Goal: Task Accomplishment & Management: Manage account settings

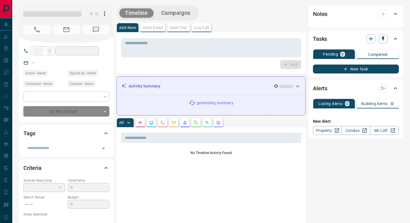
type input "***"
type input "**********"
type input "*"
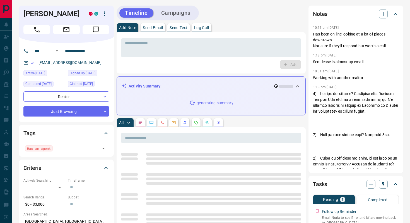
click at [195, 122] on icon "Requests" at bounding box center [196, 122] width 4 height 4
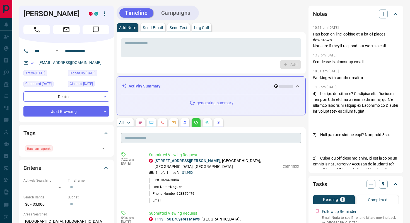
scroll to position [15, 0]
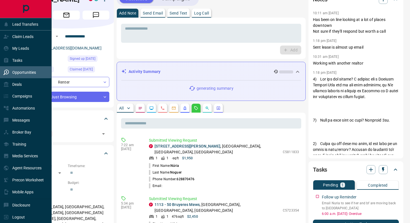
click at [28, 73] on p "Opportunities" at bounding box center [24, 72] width 24 height 4
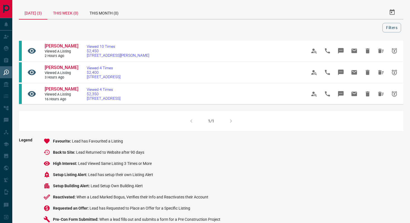
click at [81, 11] on div "This Week (0)" at bounding box center [65, 12] width 37 height 13
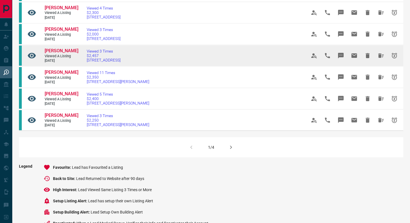
scroll to position [330, 0]
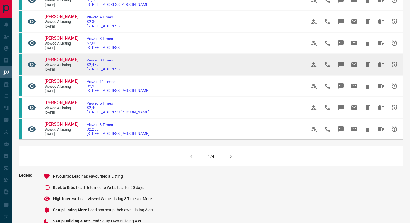
click at [396, 68] on icon "Snooze" at bounding box center [394, 64] width 7 height 7
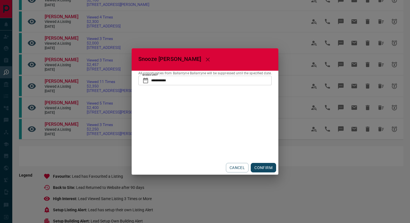
click at [261, 169] on button "CONFIRM" at bounding box center [263, 167] width 25 height 9
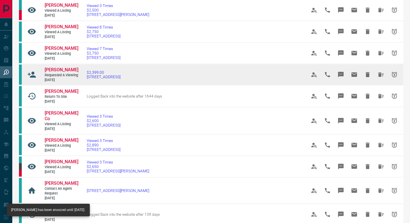
scroll to position [172, 0]
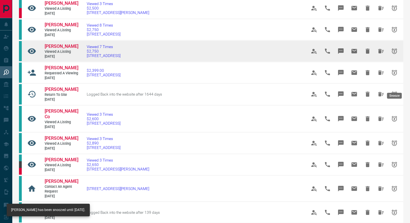
click at [395, 54] on icon "Snooze" at bounding box center [394, 51] width 7 height 7
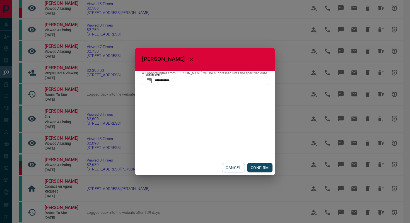
click at [260, 167] on button "CONFIRM" at bounding box center [259, 167] width 25 height 9
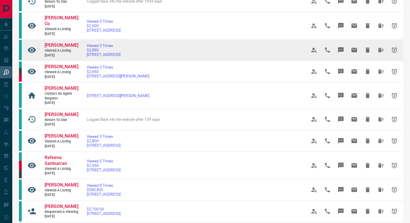
scroll to position [216, 0]
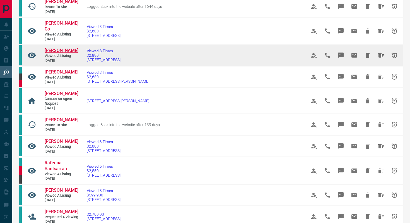
click at [59, 53] on span "[PERSON_NAME]" at bounding box center [62, 50] width 34 height 5
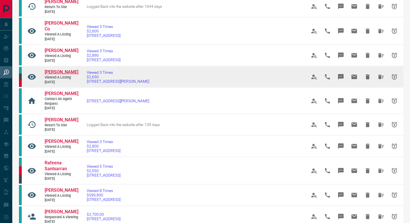
click at [56, 74] on span "[PERSON_NAME]" at bounding box center [62, 71] width 34 height 5
click at [64, 74] on span "[PERSON_NAME]" at bounding box center [62, 71] width 34 height 5
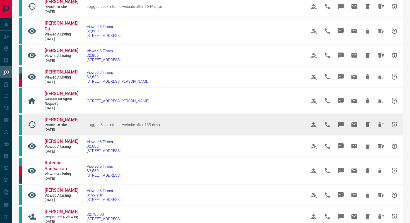
click at [59, 123] on link "[PERSON_NAME]" at bounding box center [61, 120] width 33 height 6
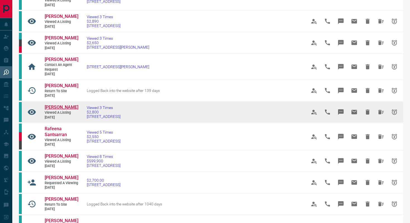
scroll to position [260, 0]
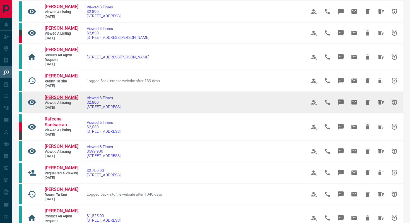
click at [53, 127] on span "Rafeena Santsarran" at bounding box center [56, 121] width 22 height 11
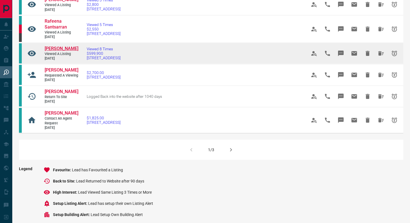
scroll to position [358, 0]
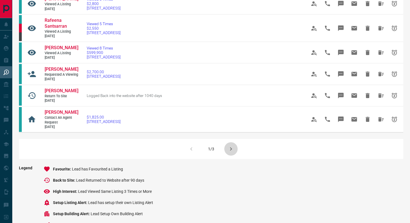
click at [228, 152] on icon "button" at bounding box center [231, 148] width 7 height 7
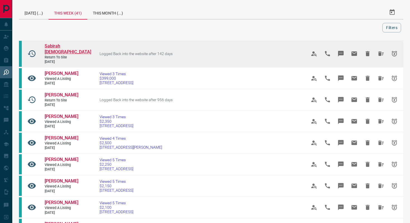
click at [61, 43] on span "Sabirah [DEMOGRAPHIC_DATA]" at bounding box center [68, 48] width 47 height 11
click at [63, 47] on span "Sabirah [DEMOGRAPHIC_DATA]" at bounding box center [68, 48] width 47 height 11
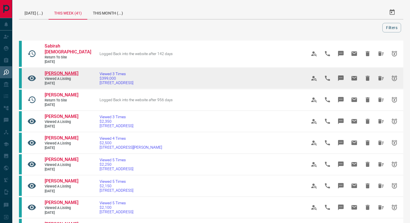
click at [61, 71] on span "[PERSON_NAME]" at bounding box center [62, 73] width 34 height 5
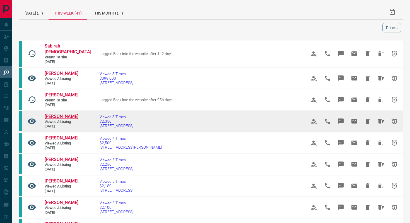
click at [69, 115] on span "[PERSON_NAME]" at bounding box center [62, 116] width 34 height 5
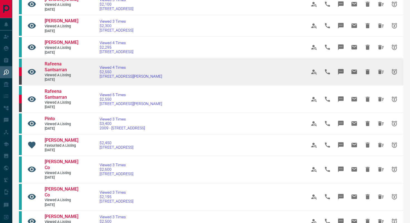
scroll to position [204, 0]
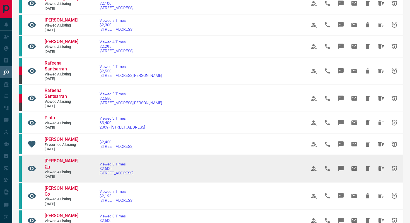
click at [59, 160] on span "[PERSON_NAME] Co" at bounding box center [62, 163] width 34 height 11
